Goal: Task Accomplishment & Management: Complete application form

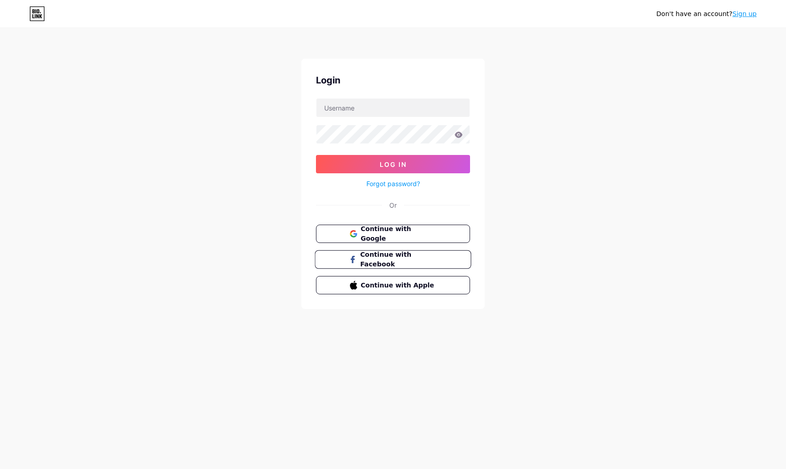
click at [366, 259] on span "Continue with Facebook" at bounding box center [398, 260] width 77 height 20
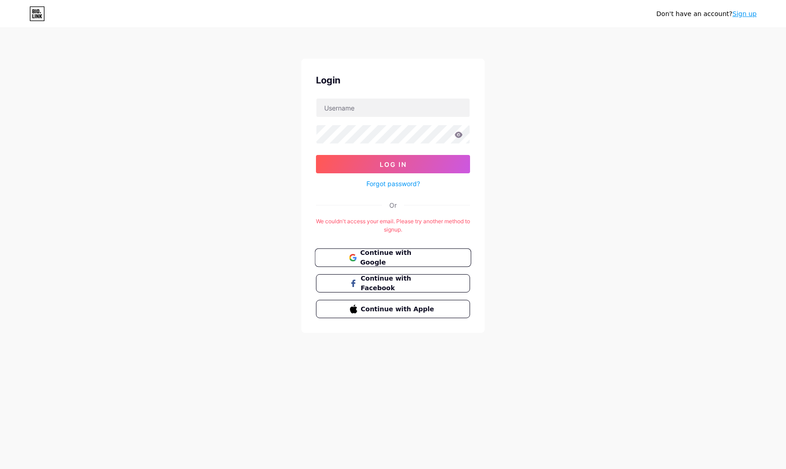
click at [397, 259] on span "Continue with Google" at bounding box center [398, 258] width 77 height 20
